Goal: Communication & Community: Share content

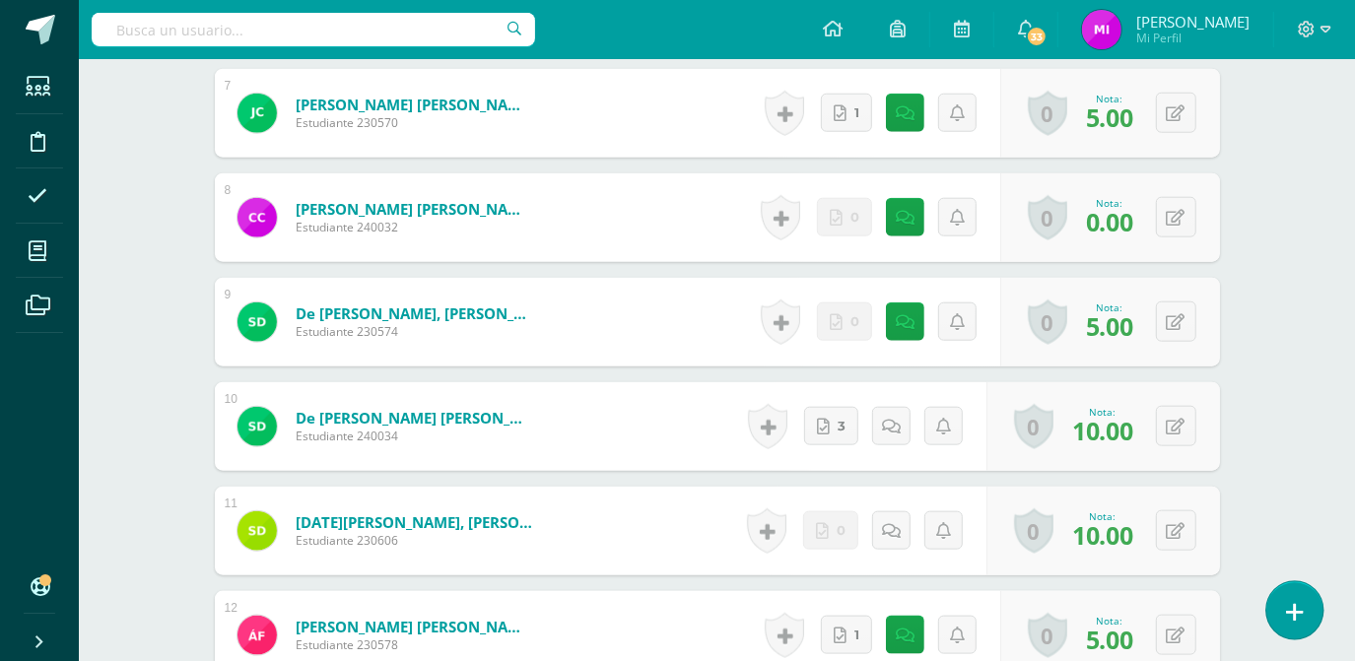
click at [1291, 611] on icon at bounding box center [1295, 612] width 18 height 23
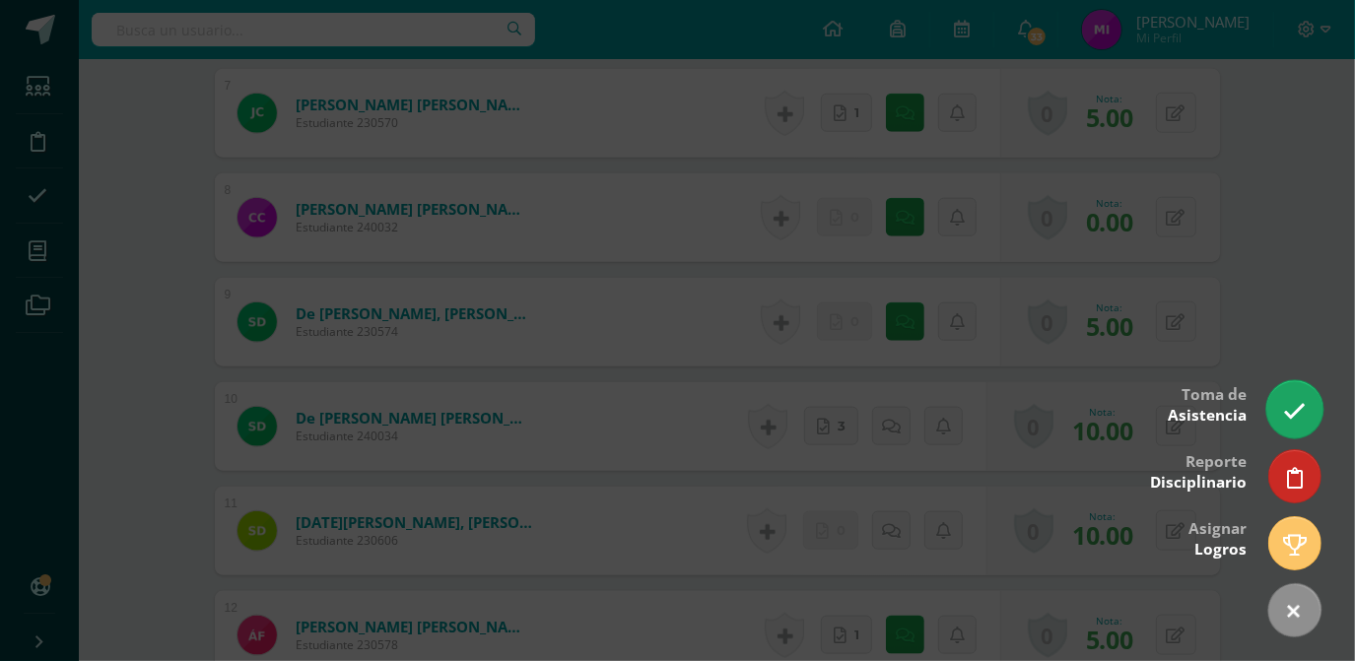
click at [1309, 411] on link at bounding box center [1295, 408] width 56 height 57
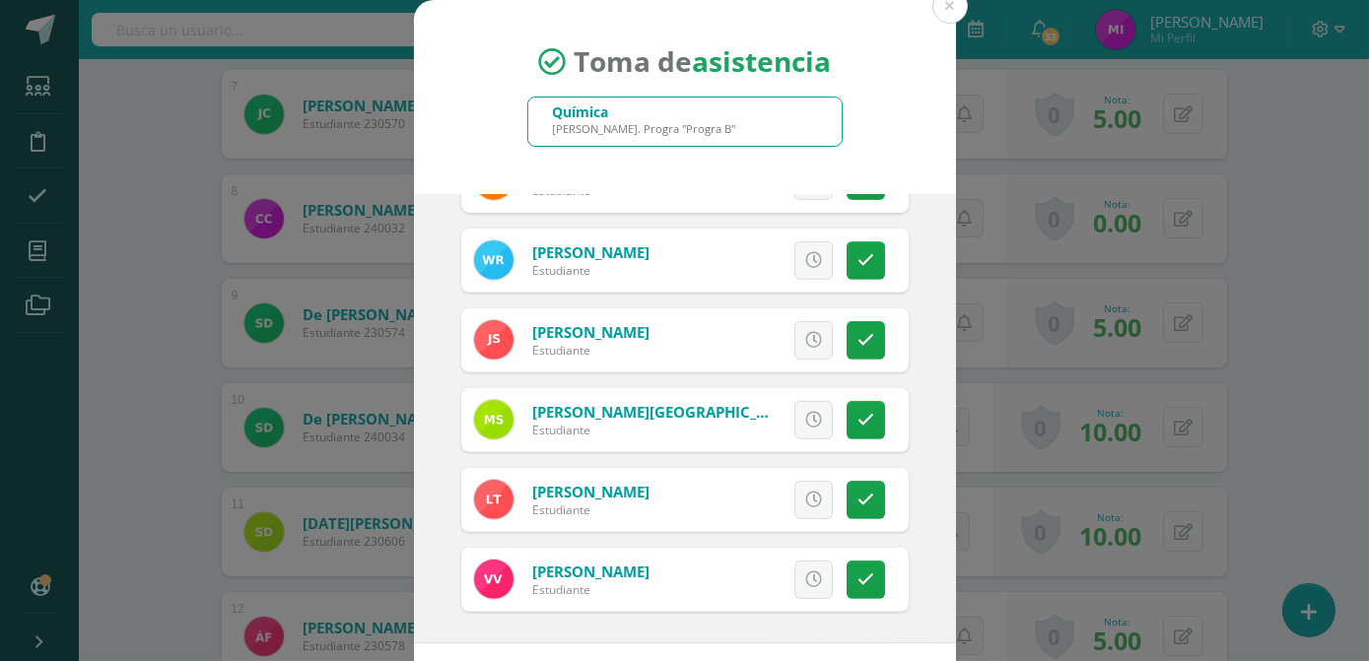
scroll to position [81, 0]
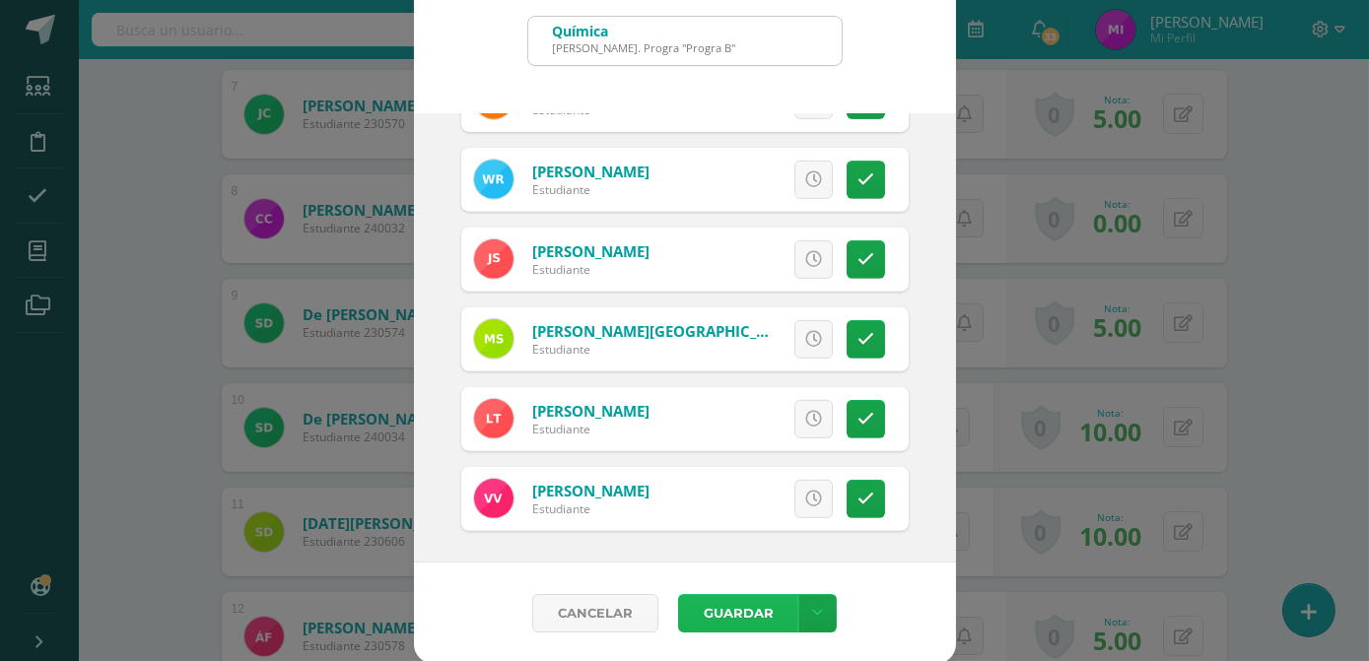
click at [722, 619] on button "Guardar" at bounding box center [738, 613] width 120 height 38
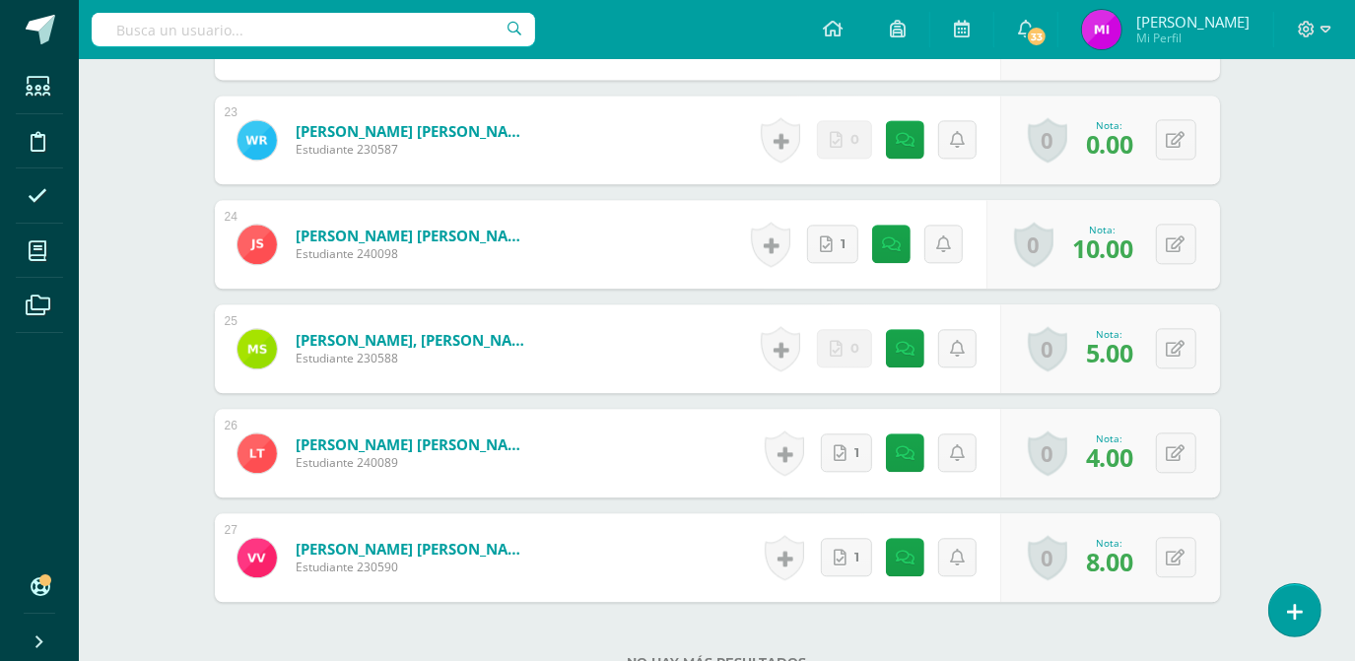
scroll to position [2929, 0]
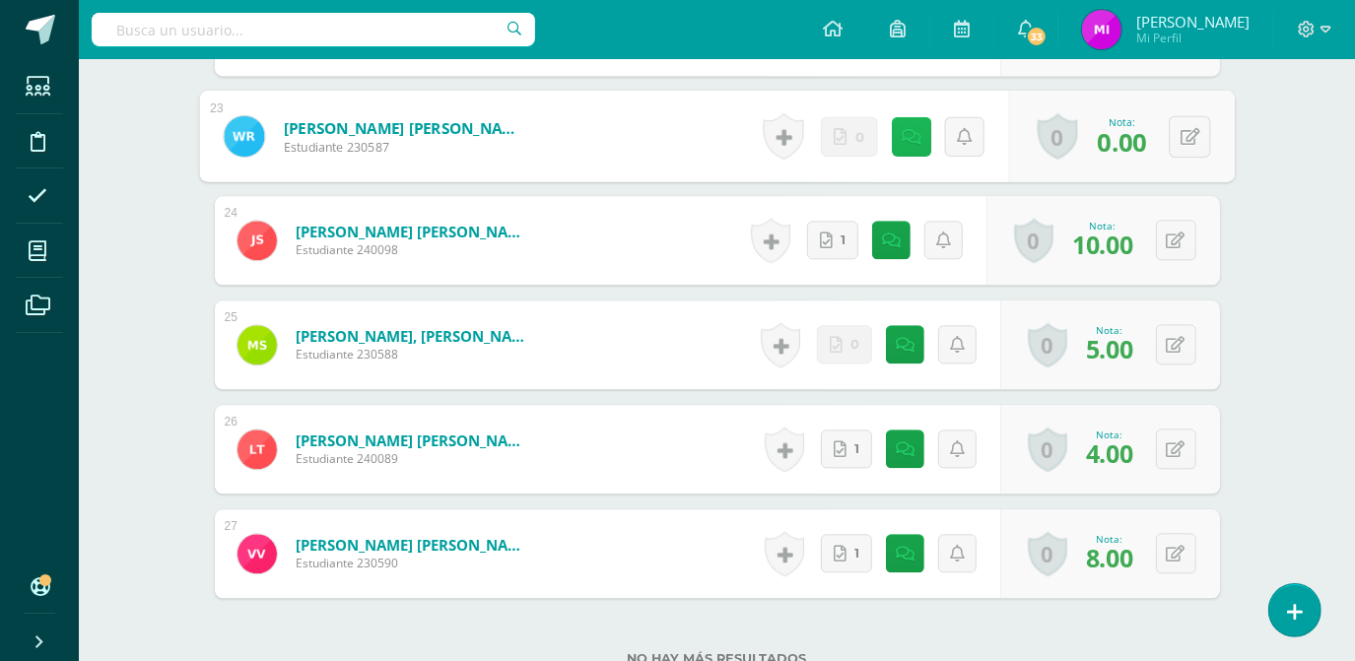
click at [900, 142] on link at bounding box center [910, 135] width 39 height 39
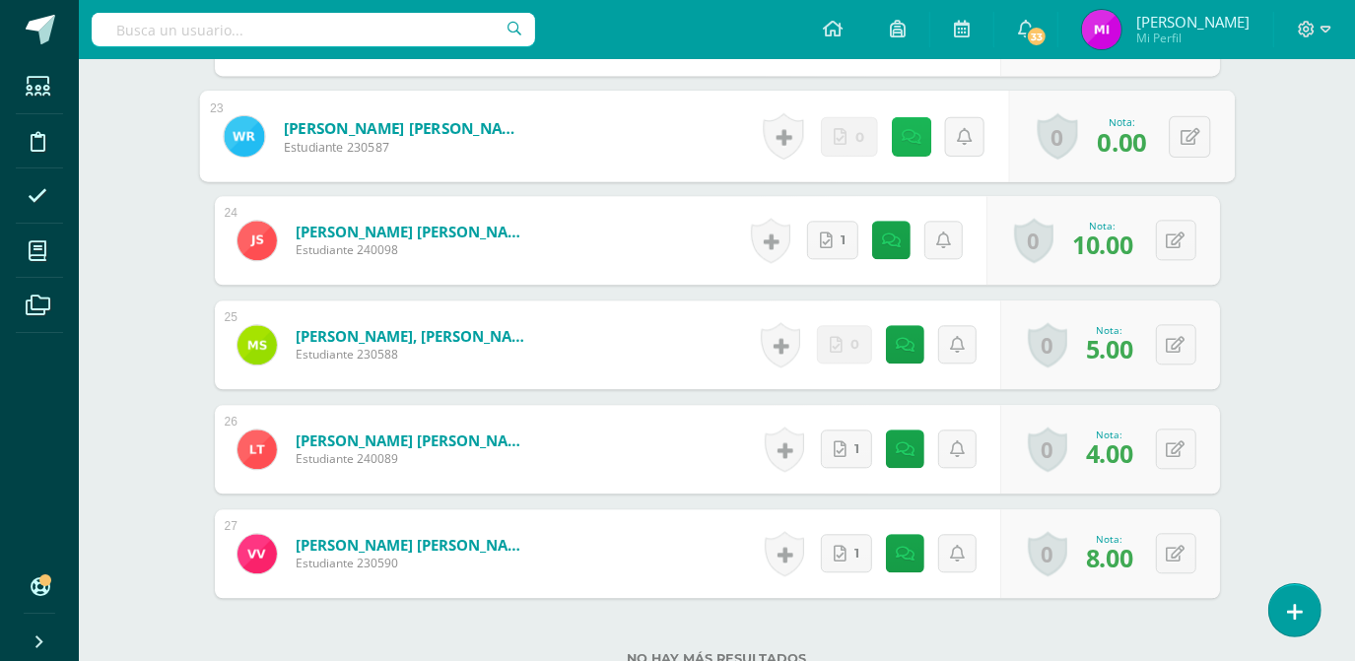
click at [913, 145] on link at bounding box center [910, 135] width 39 height 39
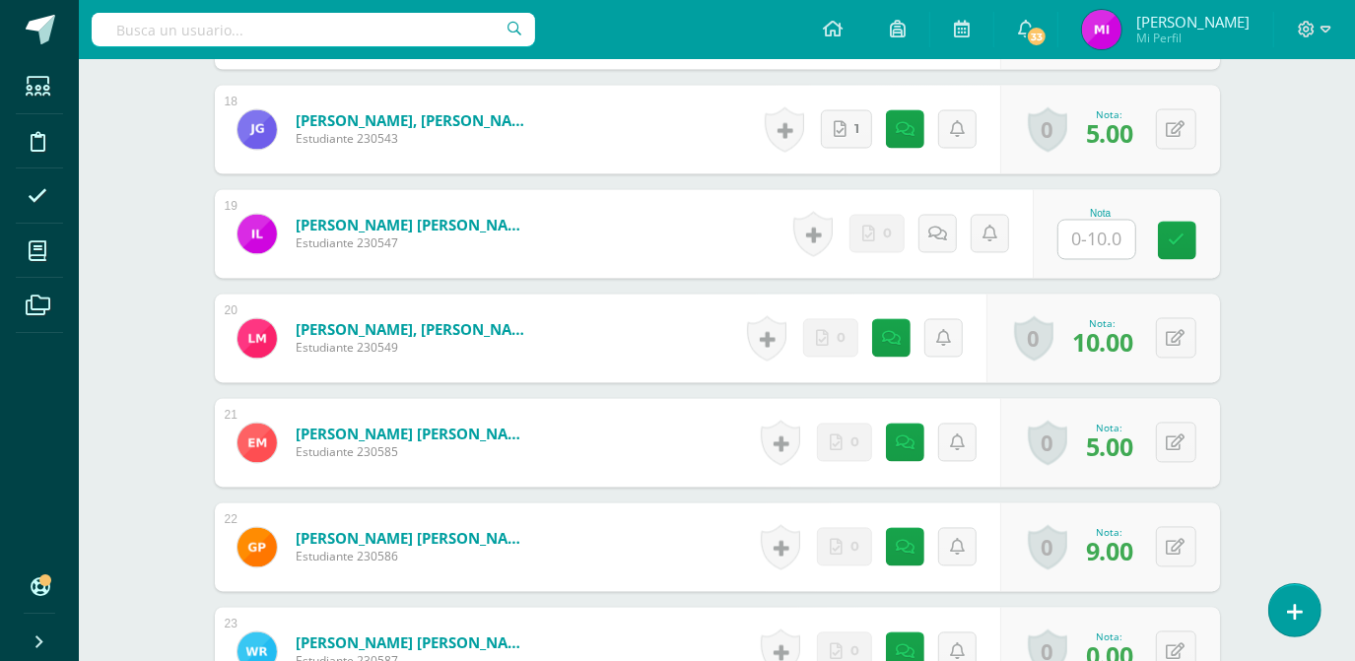
scroll to position [2391, 0]
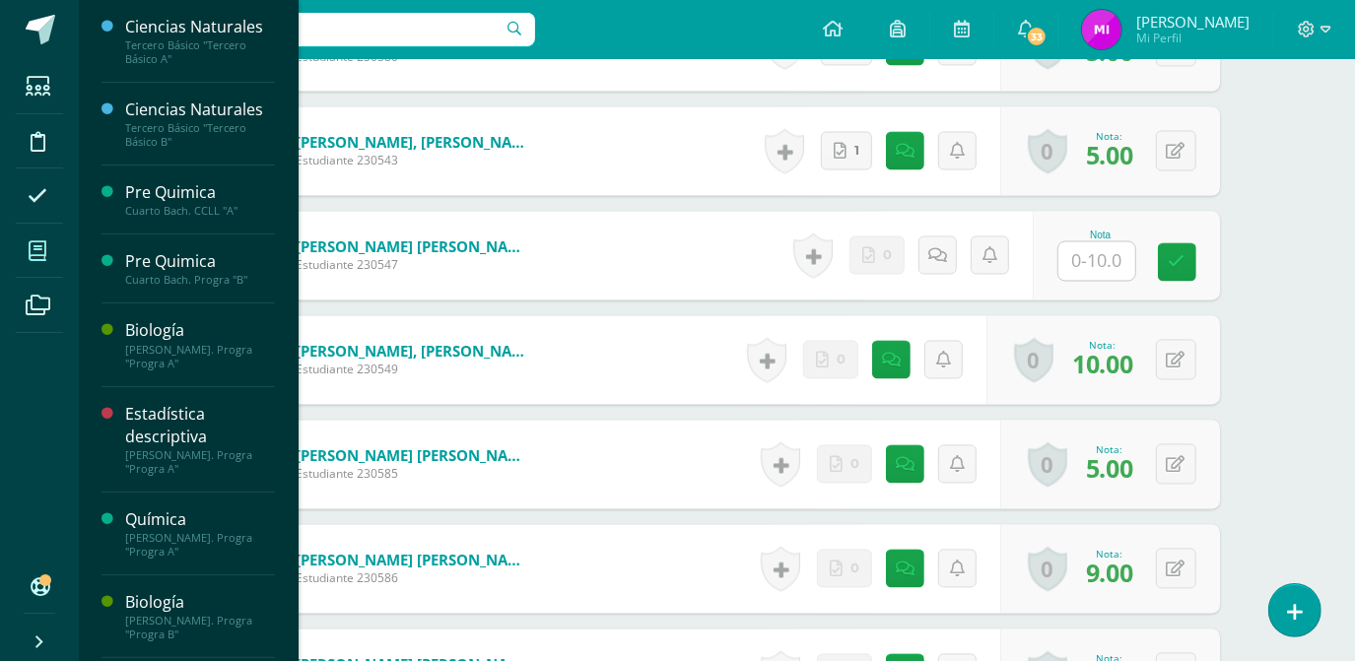
click at [42, 256] on icon at bounding box center [38, 251] width 18 height 20
click at [204, 552] on div "[PERSON_NAME]. Progra "Progra A"" at bounding box center [200, 545] width 150 height 28
click at [191, 531] on div "[PERSON_NAME]. Progra "Progra A"" at bounding box center [200, 545] width 150 height 28
click at [143, 526] on div "Química" at bounding box center [200, 520] width 150 height 23
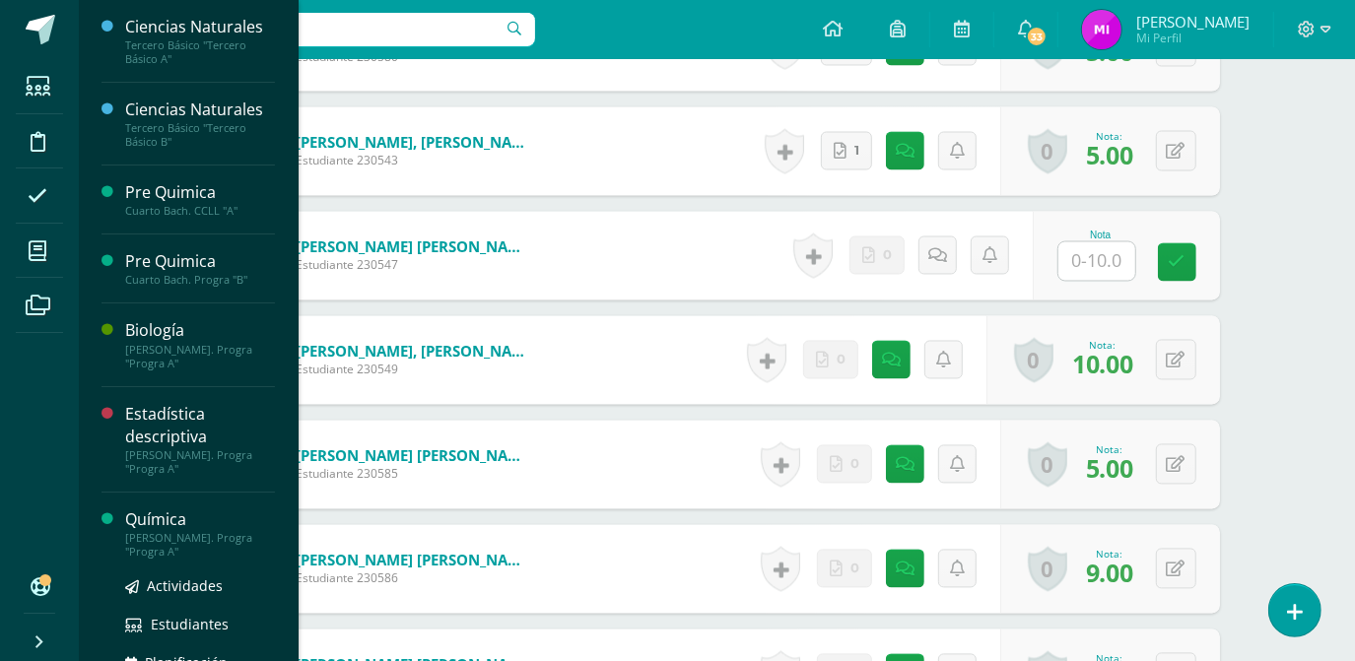
click at [197, 534] on div "[PERSON_NAME]. Progra "Progra A"" at bounding box center [200, 545] width 150 height 28
click at [170, 526] on div "Química" at bounding box center [200, 520] width 150 height 23
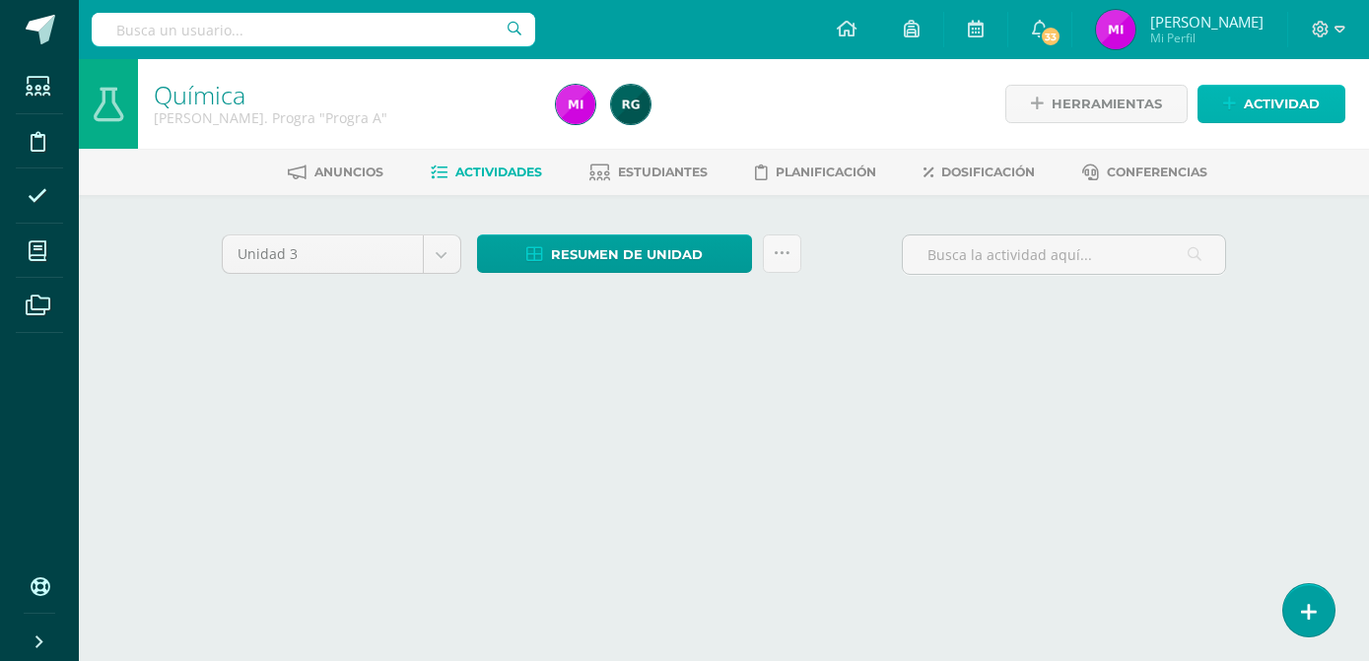
click at [1282, 106] on span "Actividad" at bounding box center [1282, 104] width 76 height 36
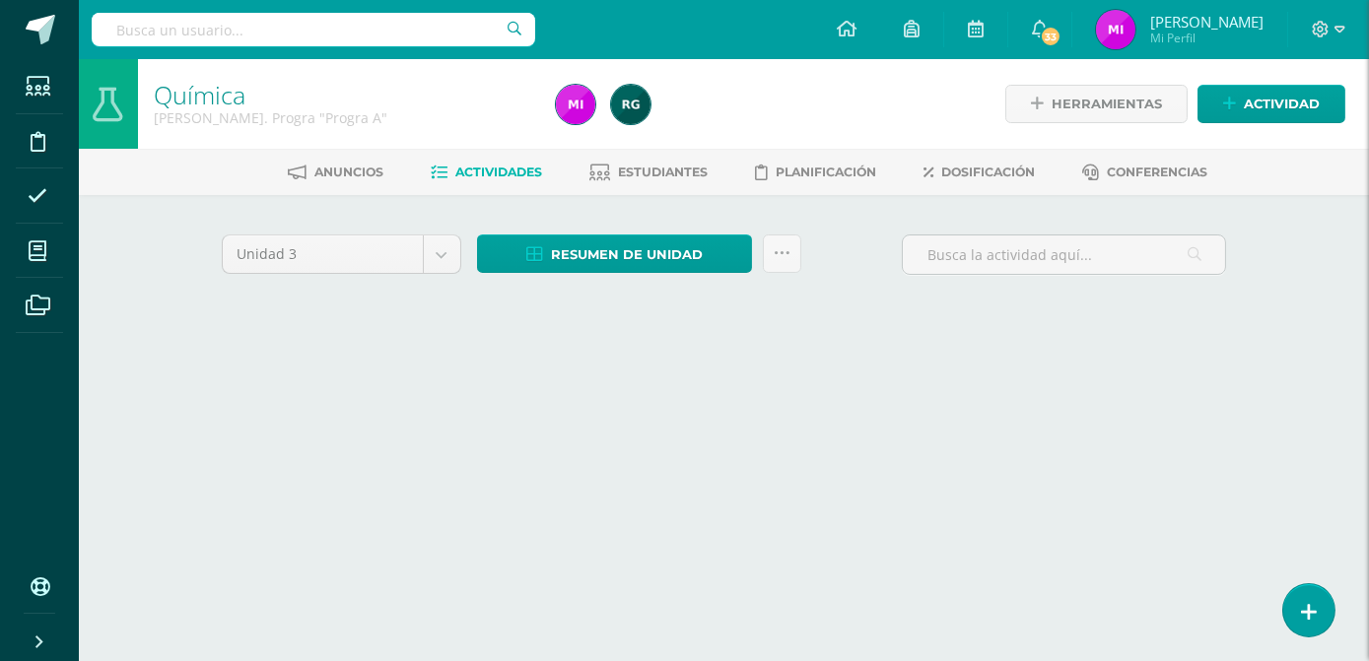
click at [1279, 103] on div "Crea una nueva actividad Tarea Examen Evento Aviso Título: Valor: 100.0 Fecha: …" at bounding box center [684, 330] width 1369 height 661
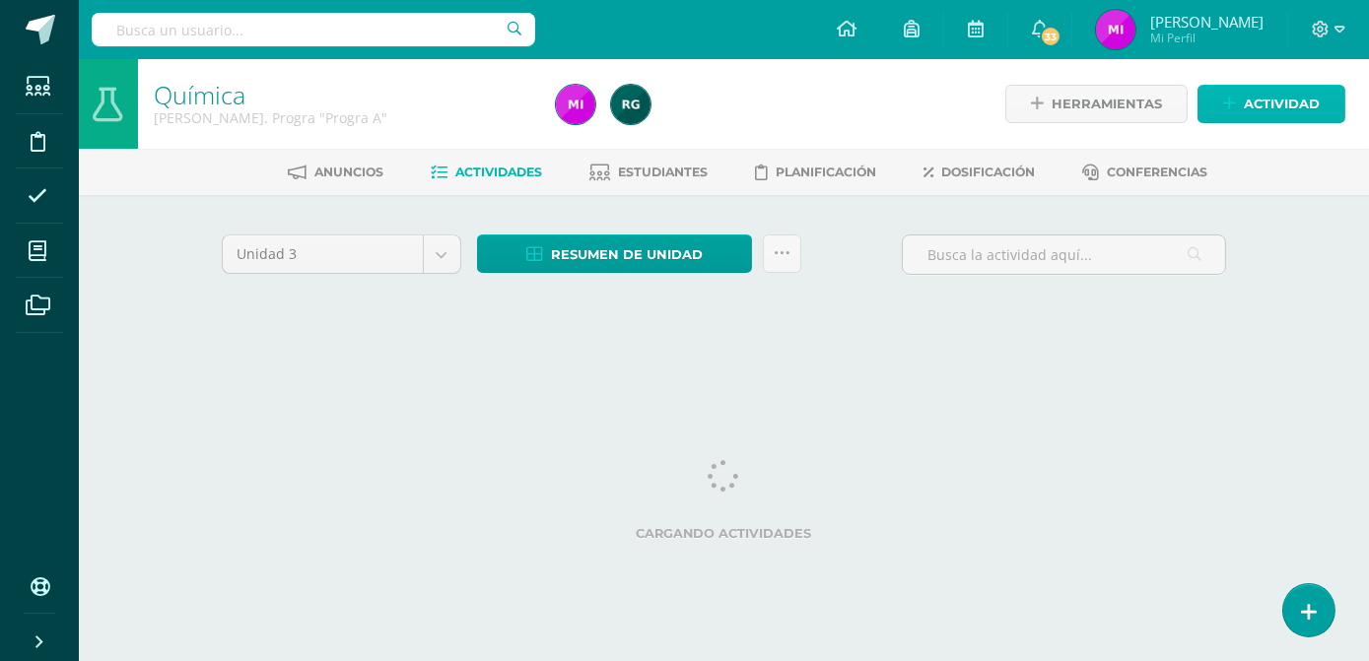
click at [1267, 101] on span "Actividad" at bounding box center [1282, 104] width 76 height 36
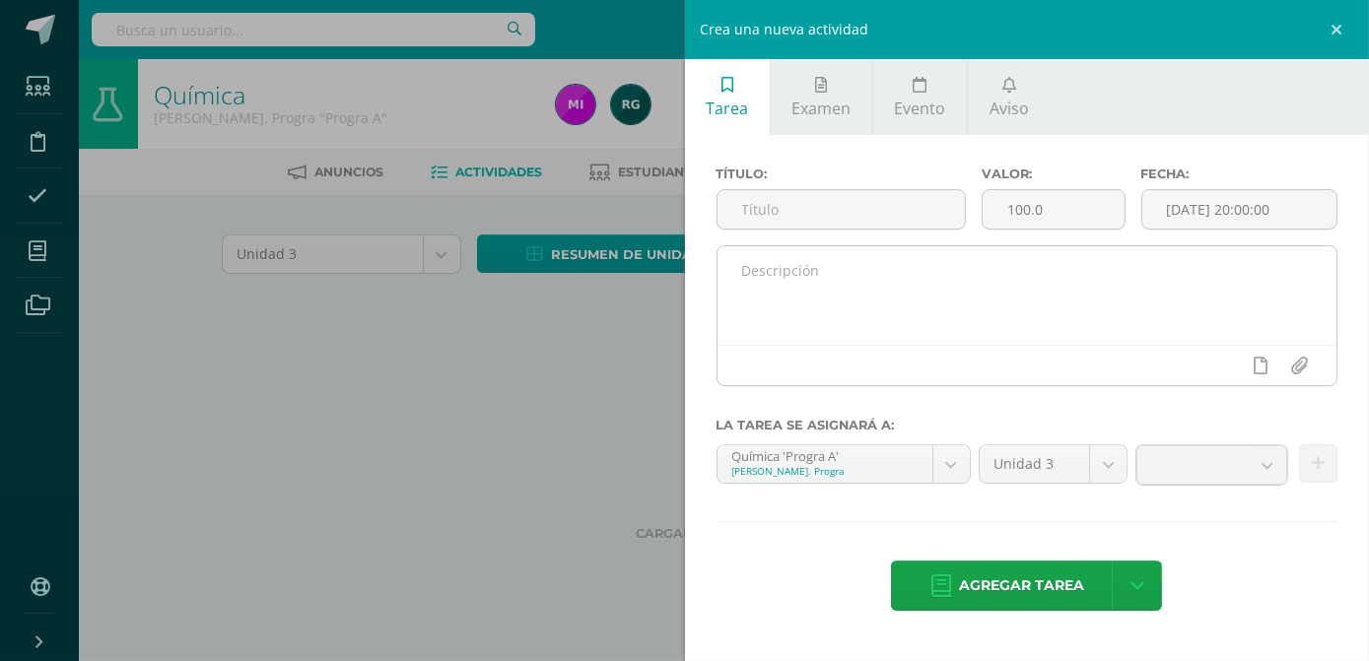
click at [916, 301] on textarea at bounding box center [1028, 295] width 620 height 99
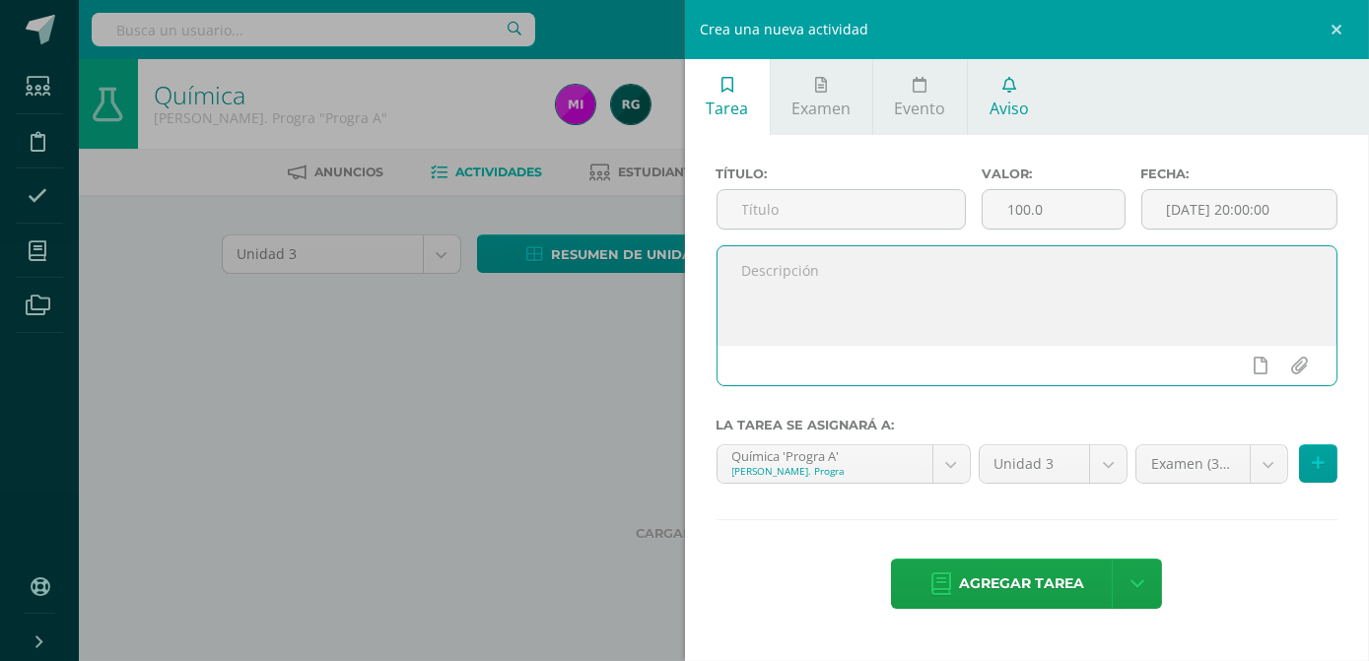
click at [1009, 98] on span "Aviso" at bounding box center [1009, 109] width 39 height 22
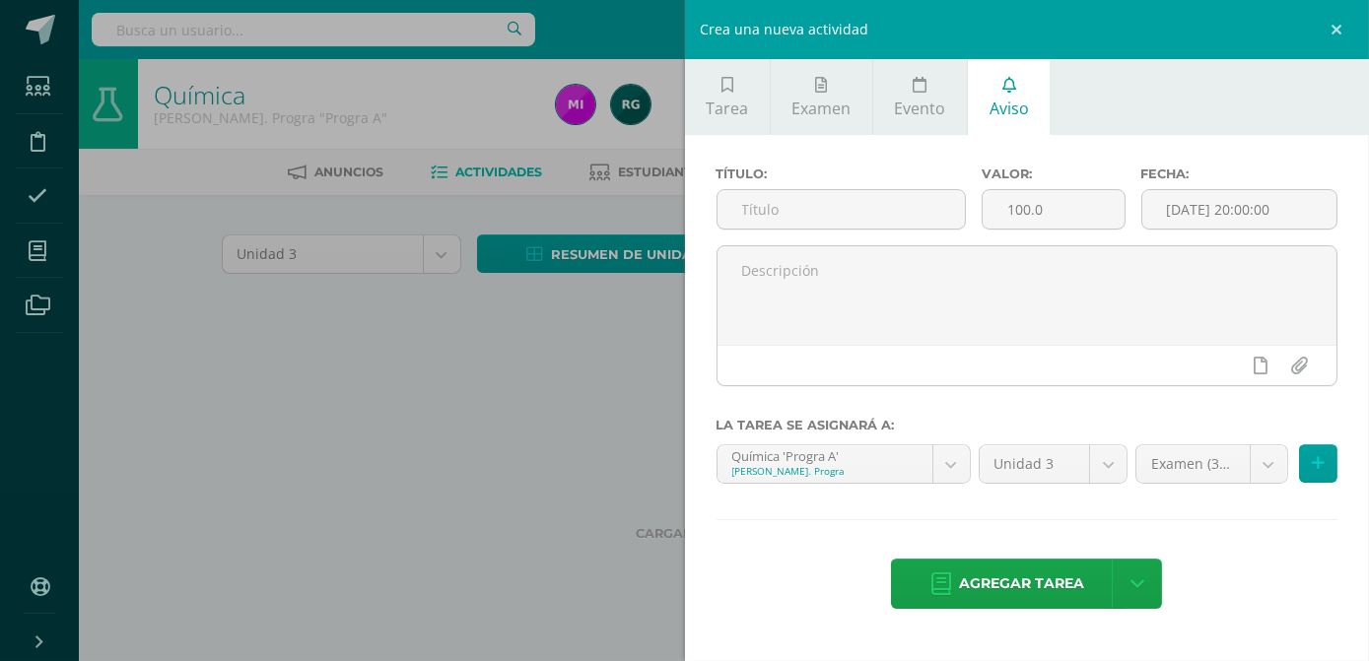
click at [1005, 104] on span "Aviso" at bounding box center [1009, 109] width 39 height 22
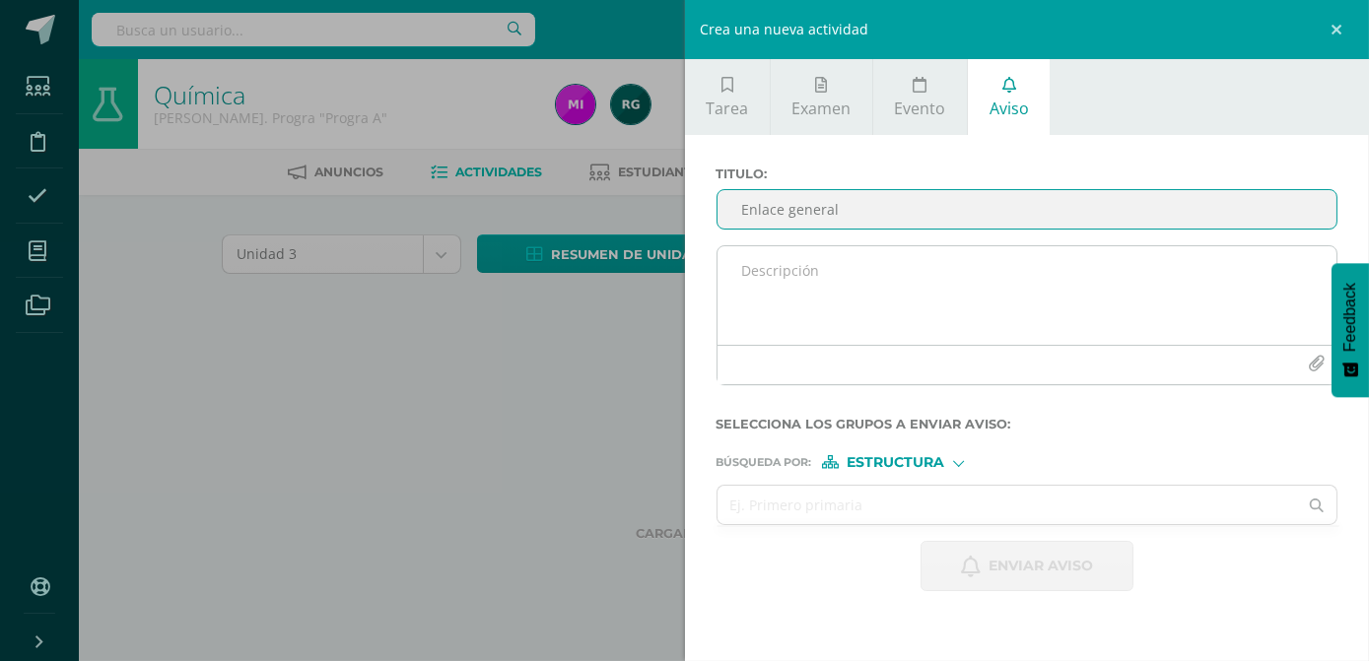
type input "Enlace general"
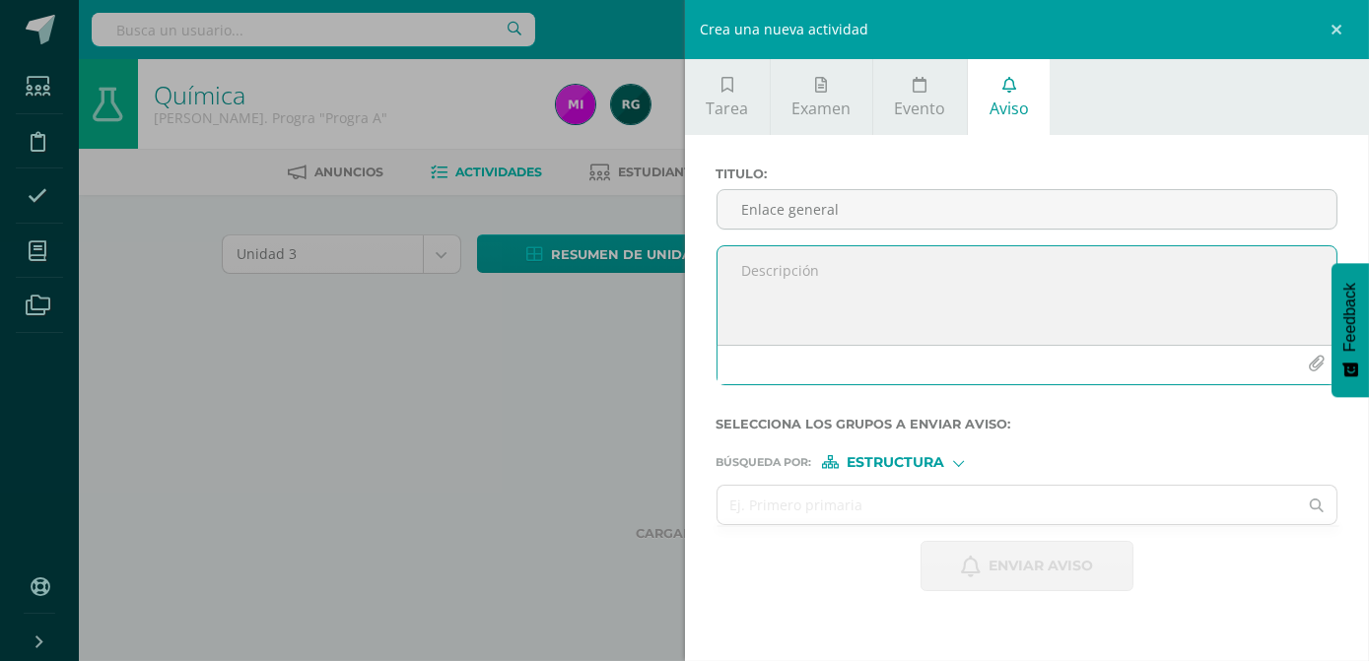
click at [845, 263] on textarea at bounding box center [1028, 295] width 620 height 99
paste textarea "5to Bachillerato A [DATE] · 7:30 – 8:30am Time zone: [GEOGRAPHIC_DATA]/[GEOGRAP…"
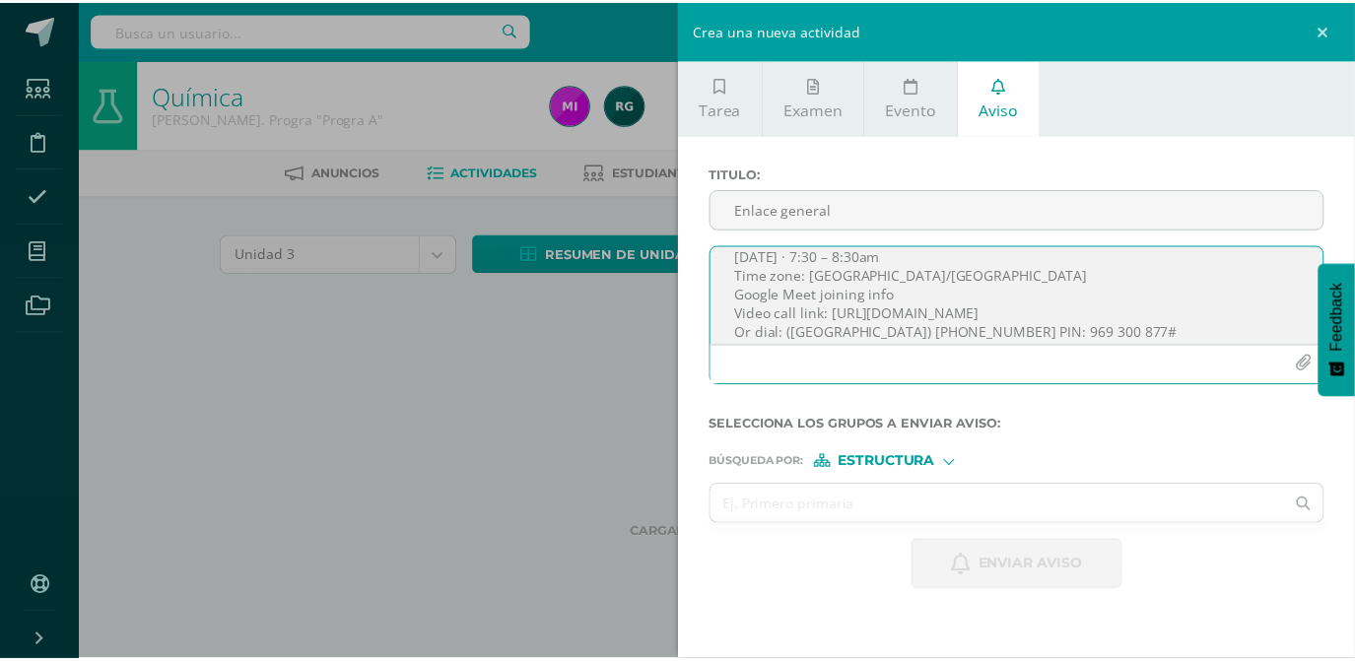
scroll to position [25, 0]
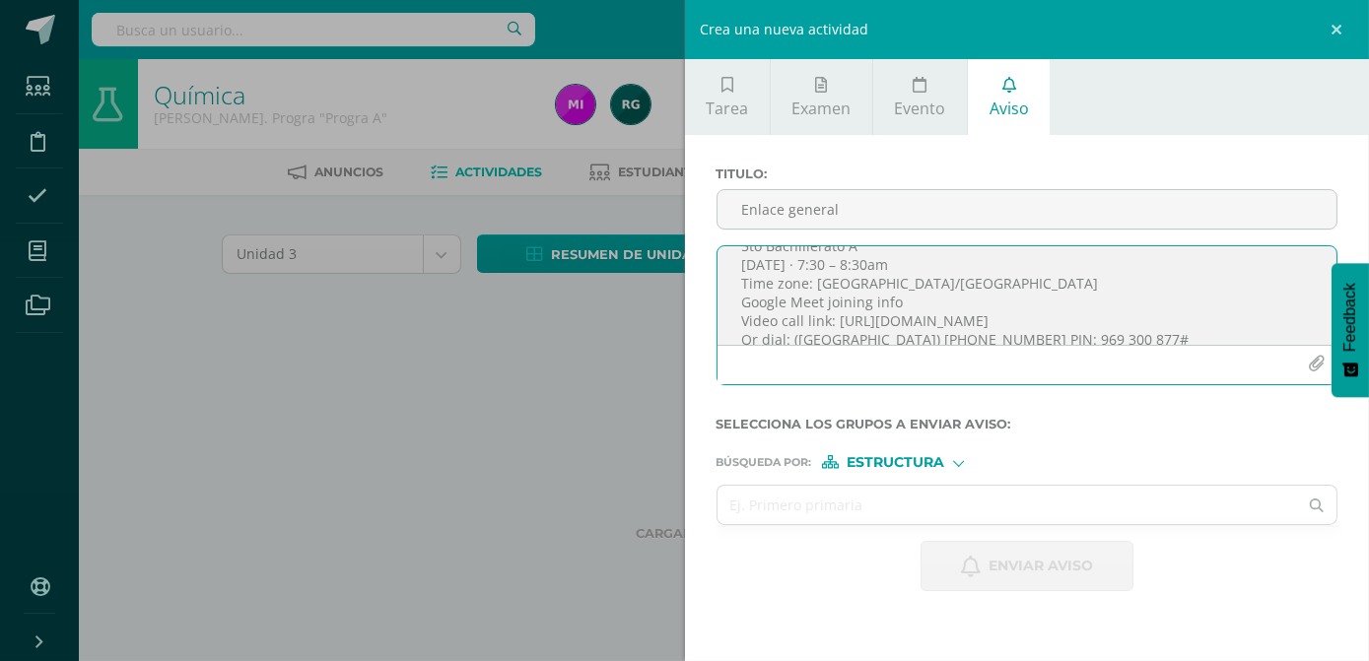
drag, startPoint x: 735, startPoint y: 255, endPoint x: 883, endPoint y: 321, distance: 161.9
click at [883, 321] on textarea "5to Bachillerato A [DATE] · 7:30 – 8:30am Time zone: [GEOGRAPHIC_DATA]/[GEOGRAP…" at bounding box center [1028, 295] width 620 height 99
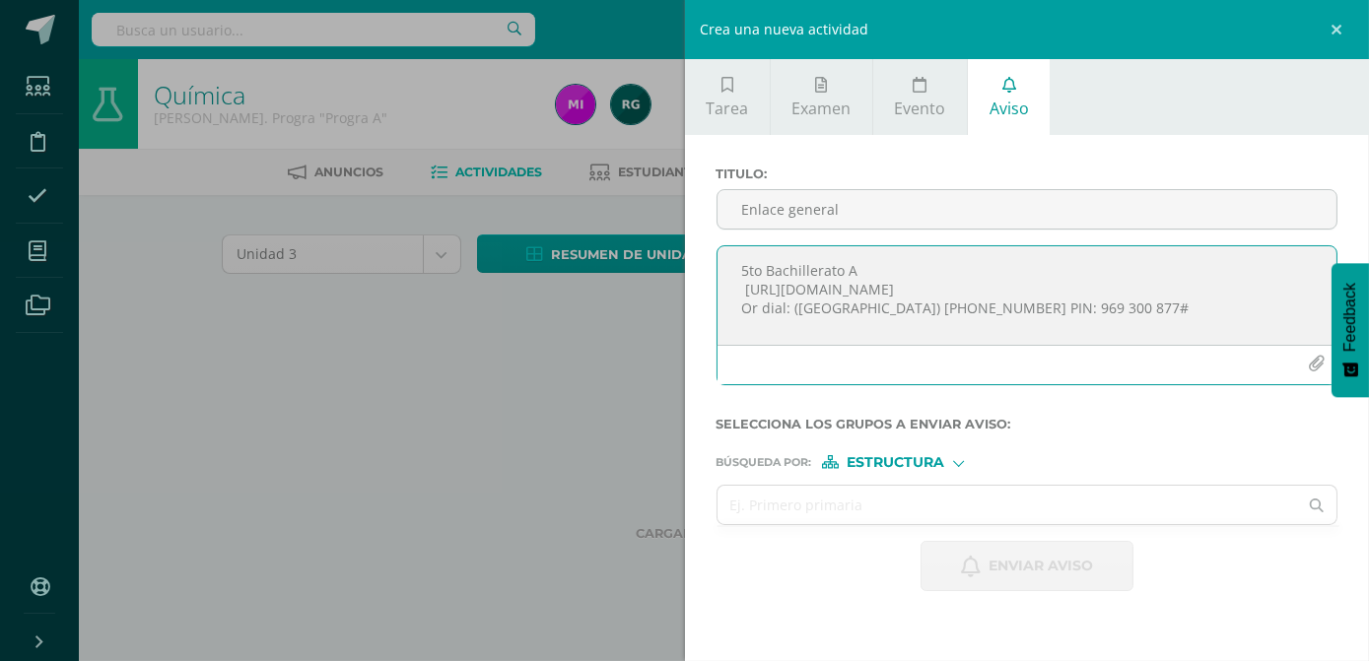
click at [1057, 313] on textarea "5to Bachillerato A [URL][DOMAIN_NAME] Or dial: ‪([GEOGRAPHIC_DATA]) [PHONE_NUMB…" at bounding box center [1028, 295] width 620 height 99
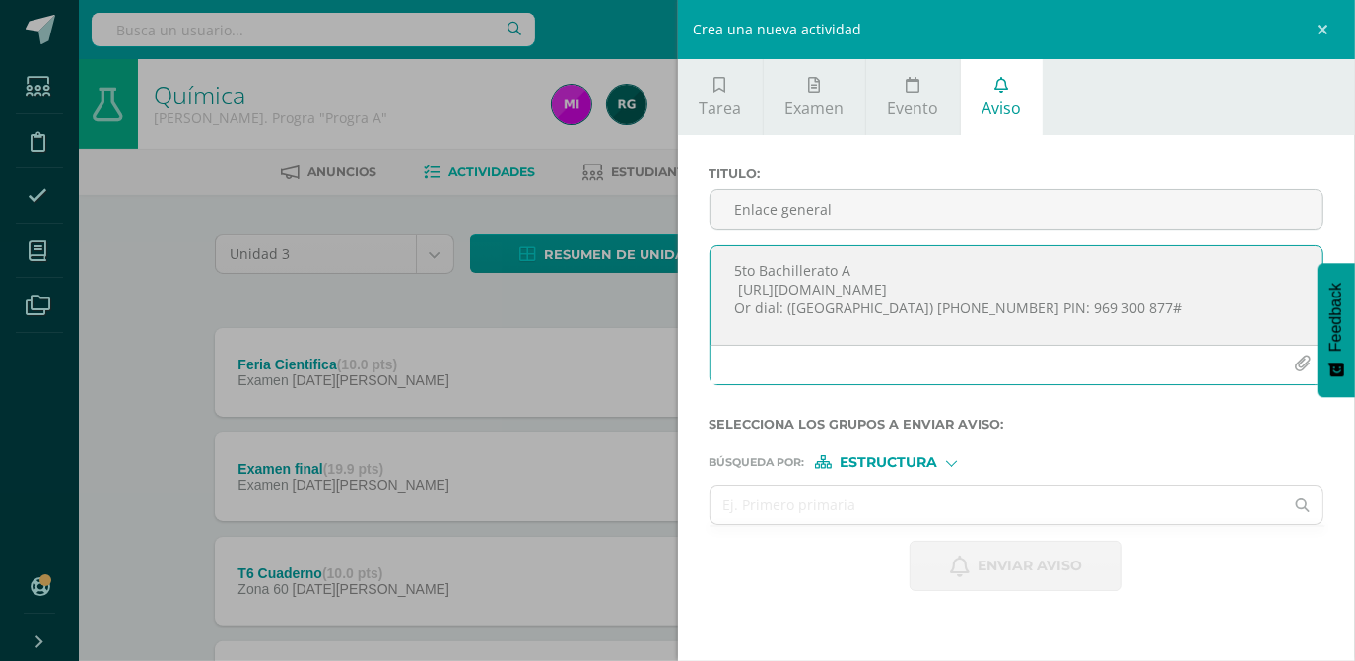
scroll to position [0, 0]
type textarea "5to Bachillerato A [URL][DOMAIN_NAME] Ese enlace usaremos en todas las clases"
click at [873, 508] on input "text" at bounding box center [998, 505] width 574 height 38
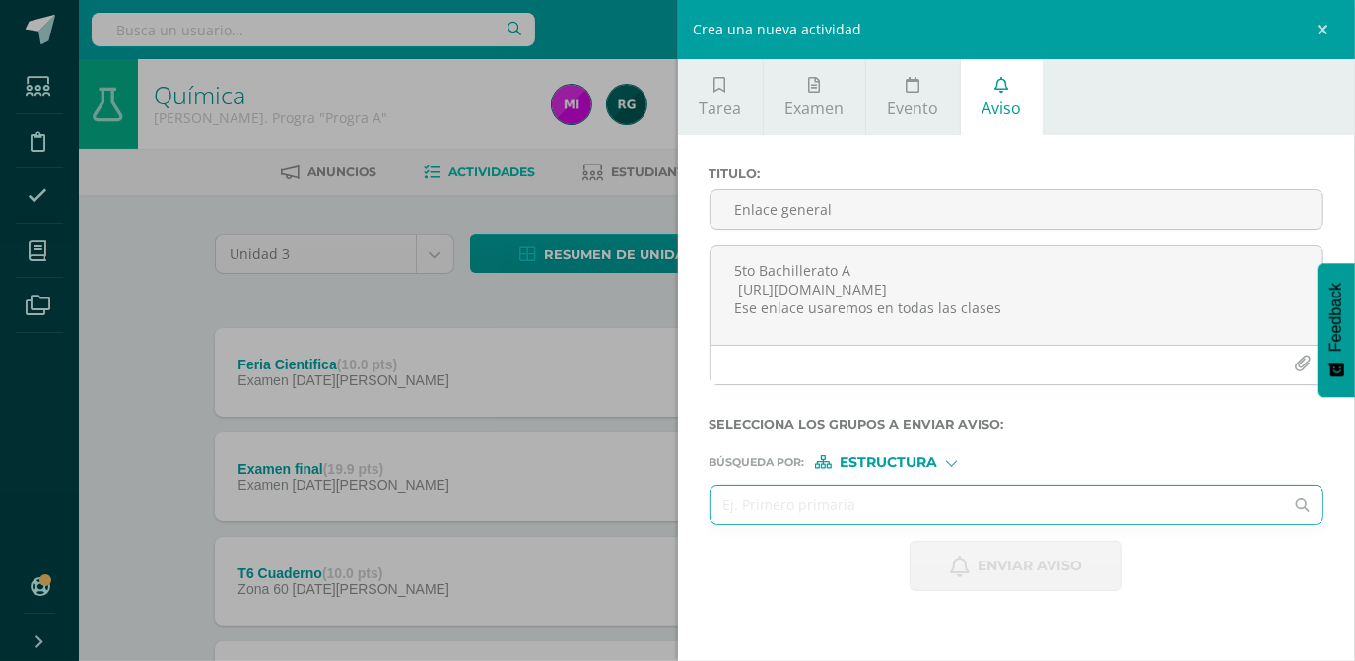
click at [830, 506] on input "text" at bounding box center [998, 505] width 574 height 38
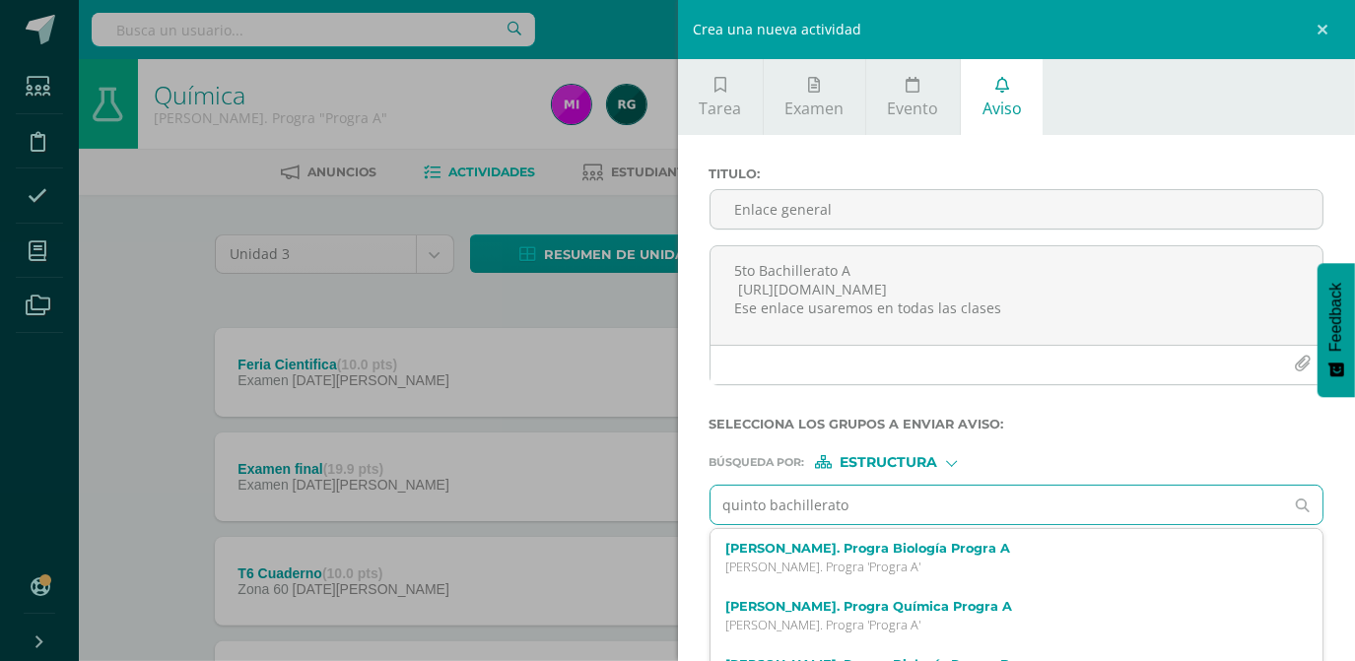
type input "quinto bachillerato"
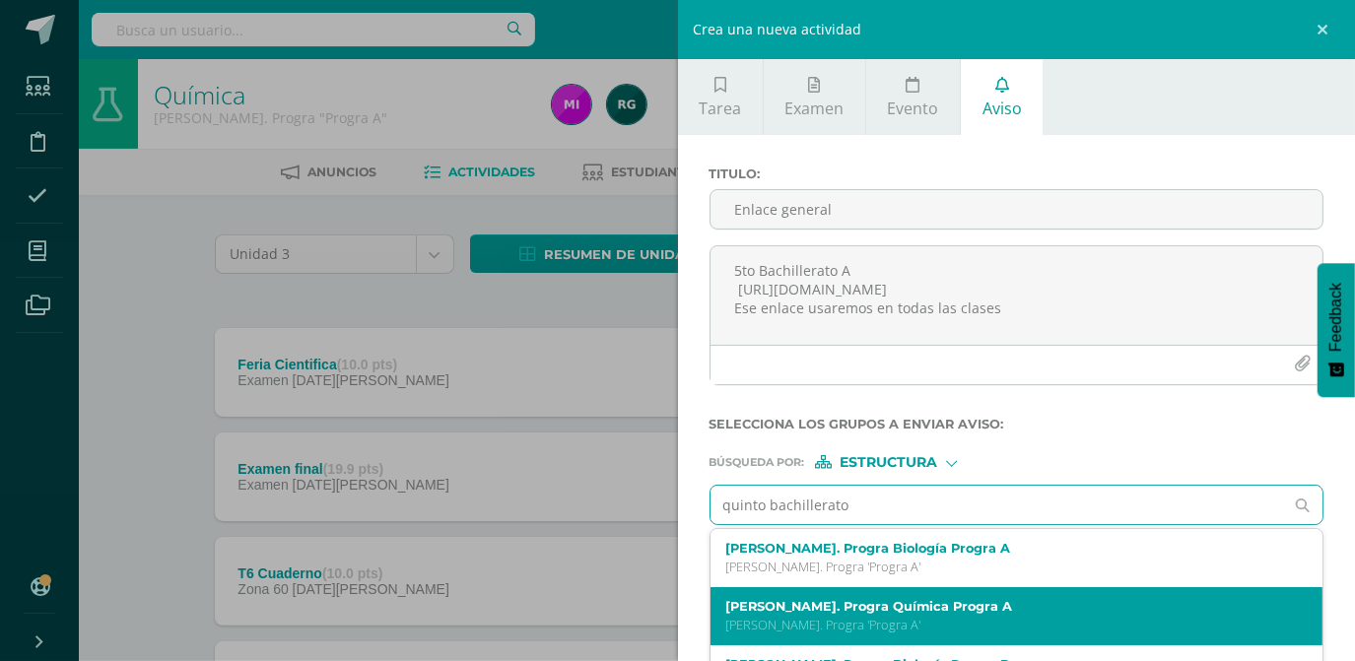
click at [868, 622] on p "[PERSON_NAME]. Progra 'Progra A'" at bounding box center [1004, 625] width 556 height 17
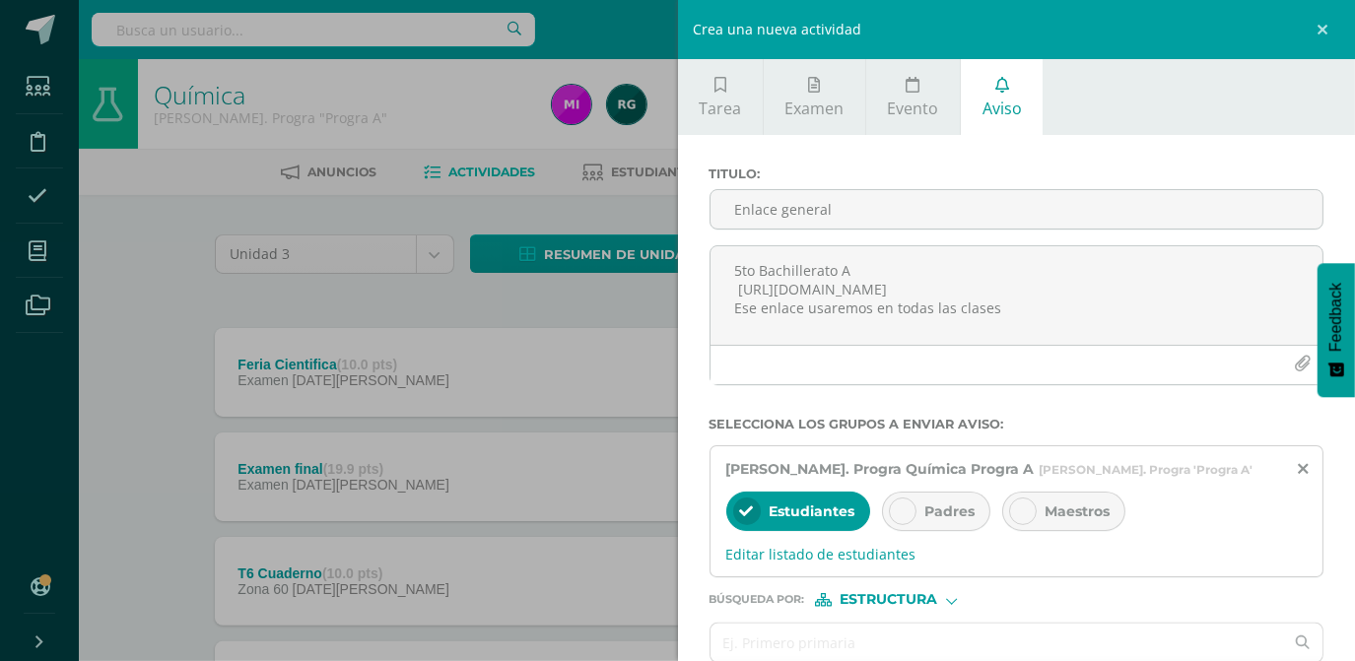
scroll to position [98, 0]
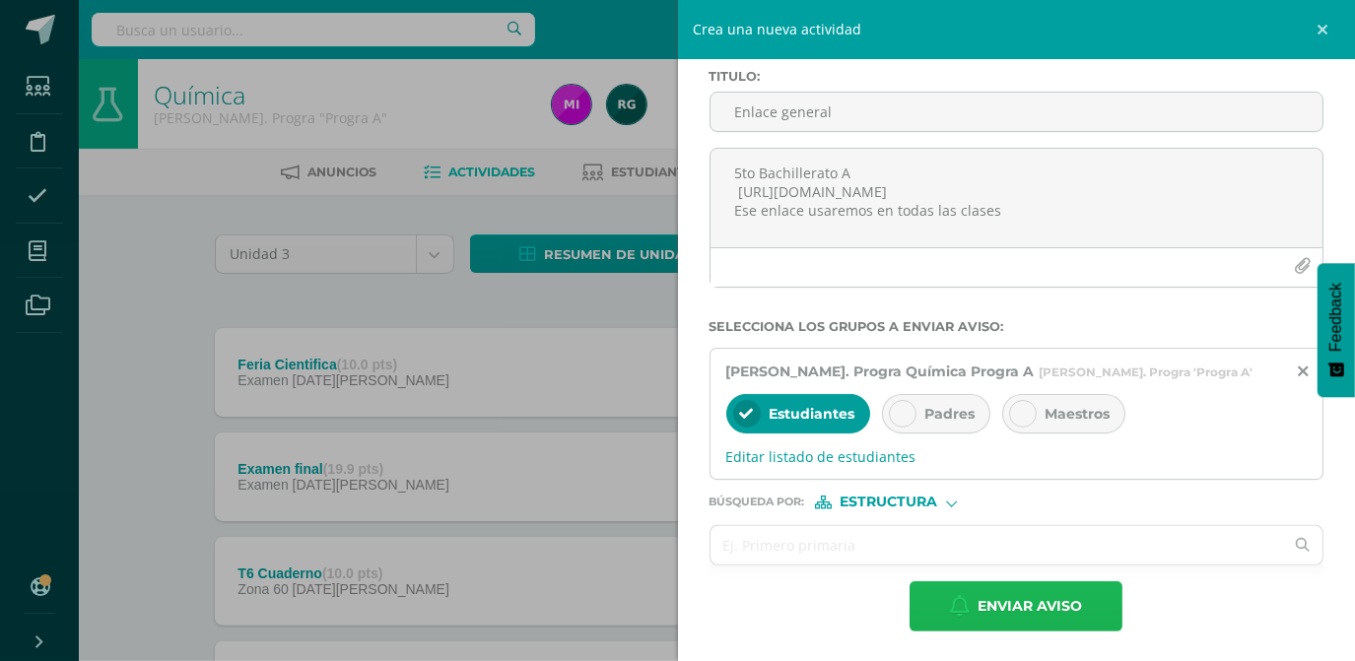
click at [1008, 605] on span "Enviar aviso" at bounding box center [1030, 607] width 104 height 48
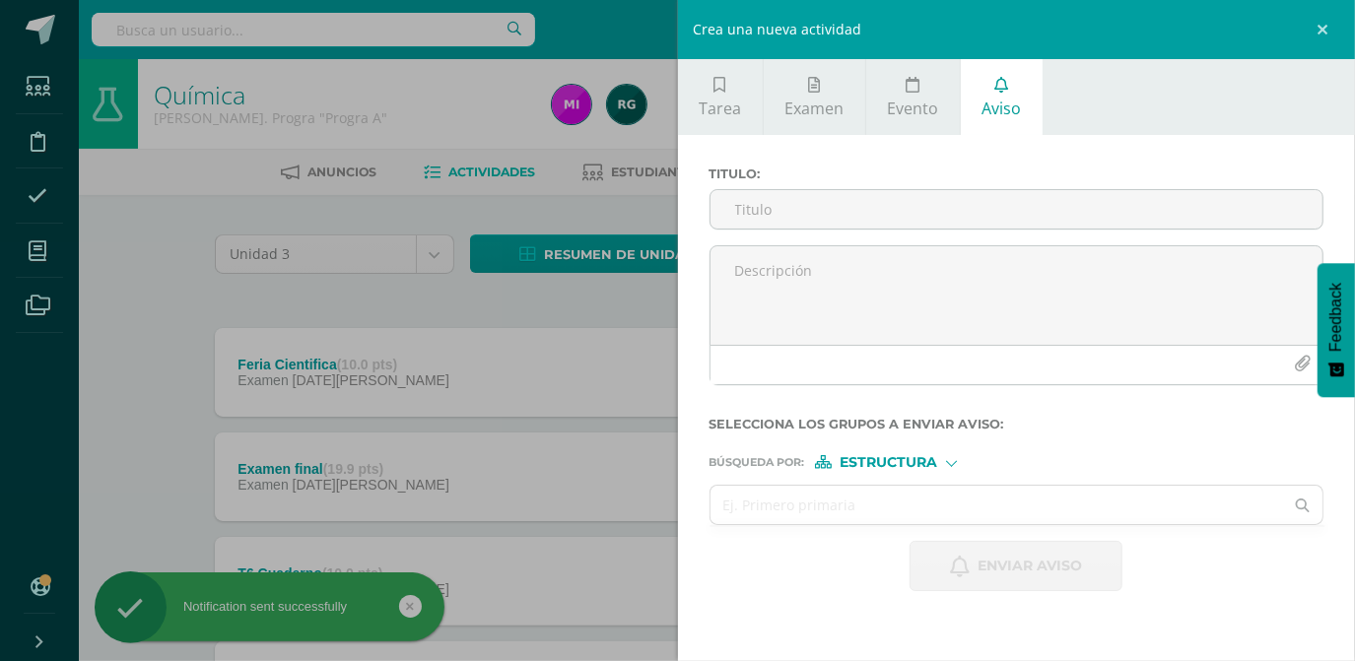
scroll to position [0, 0]
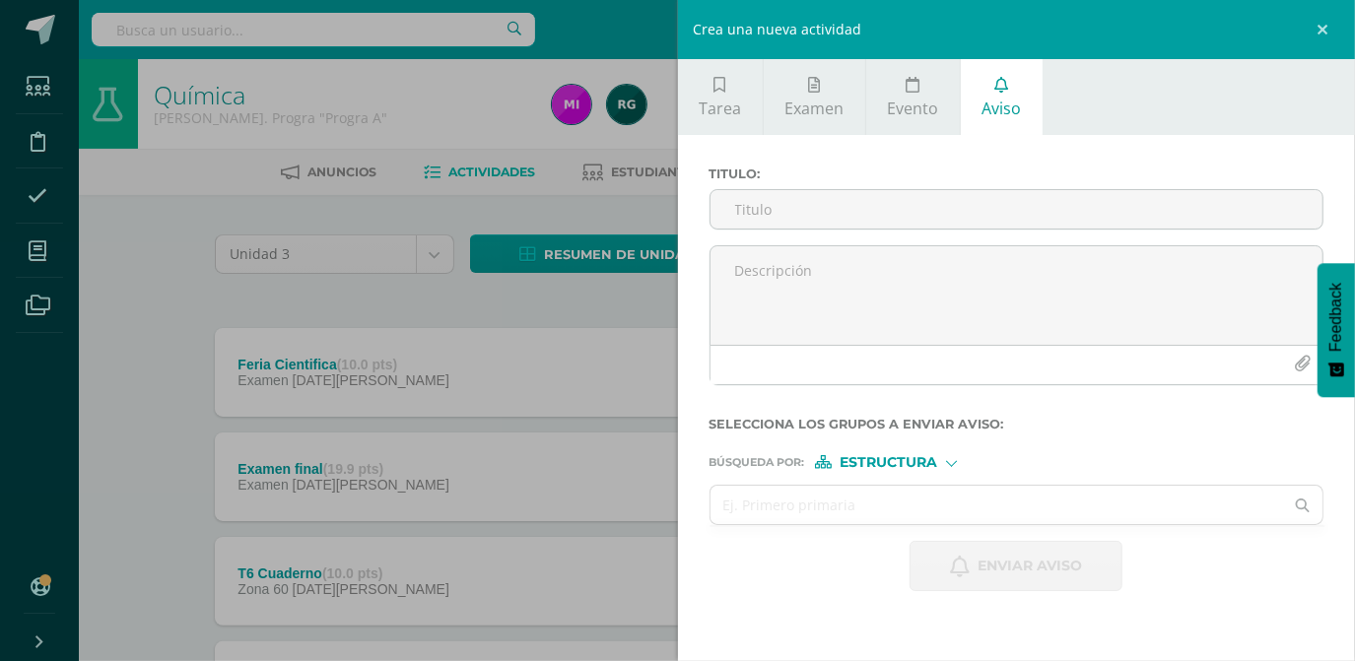
click at [1323, 29] on link at bounding box center [1325, 29] width 59 height 59
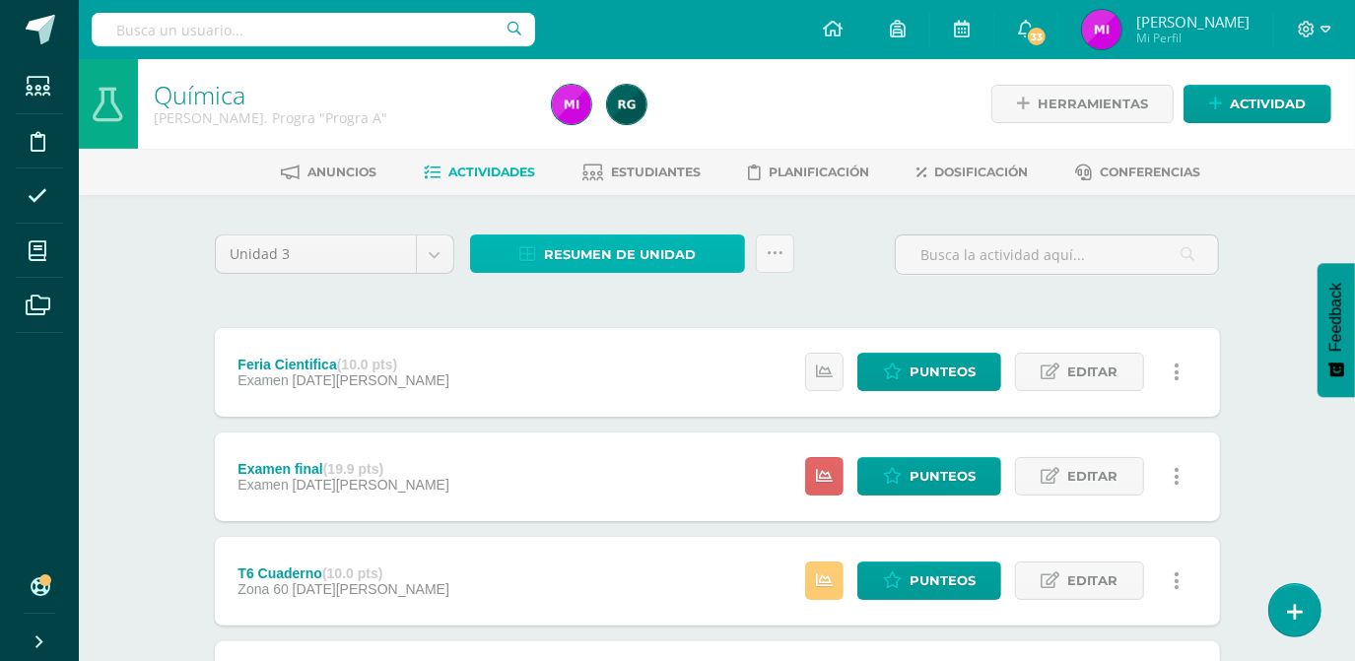
click at [570, 253] on span "Resumen de unidad" at bounding box center [620, 255] width 152 height 36
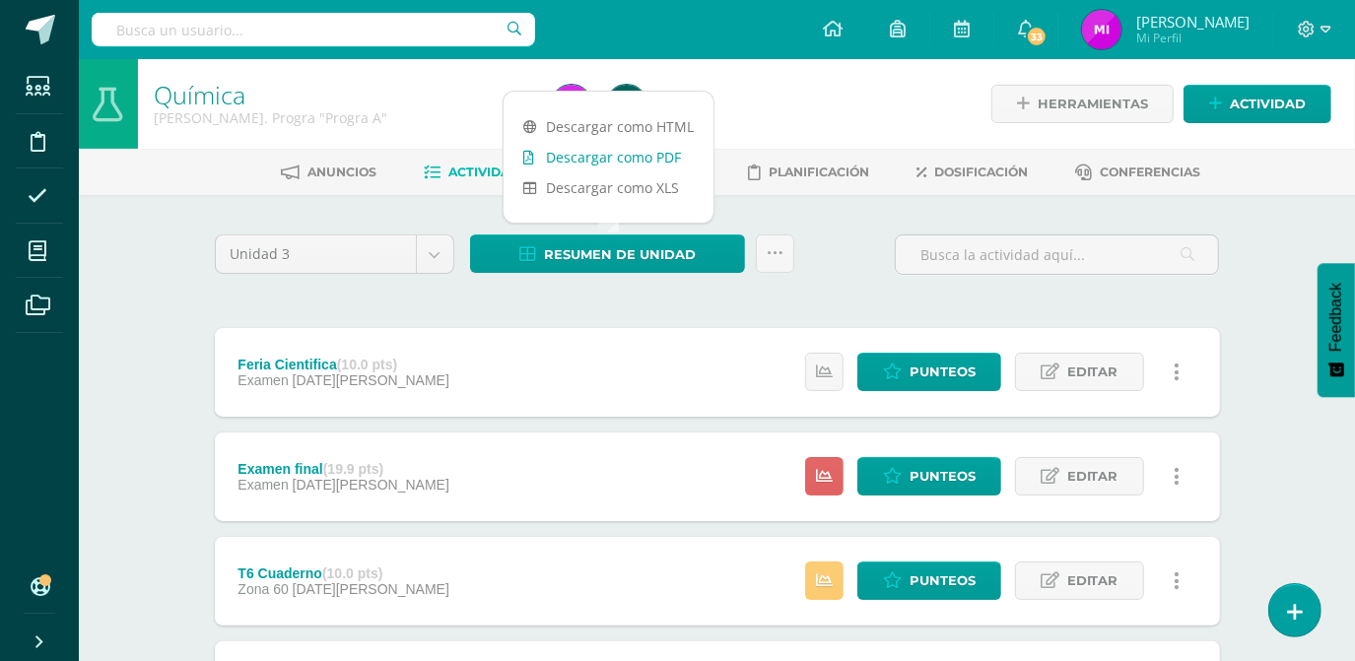
click at [601, 158] on link "Descargar como PDF" at bounding box center [609, 157] width 210 height 31
